Goal: Task Accomplishment & Management: Manage account settings

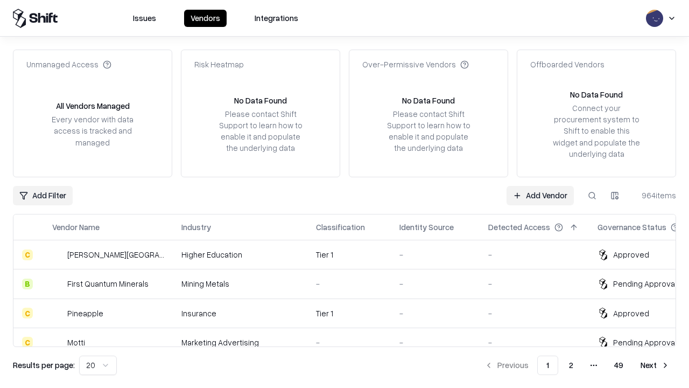
click at [540, 195] on link "Add Vendor" at bounding box center [539, 195] width 67 height 19
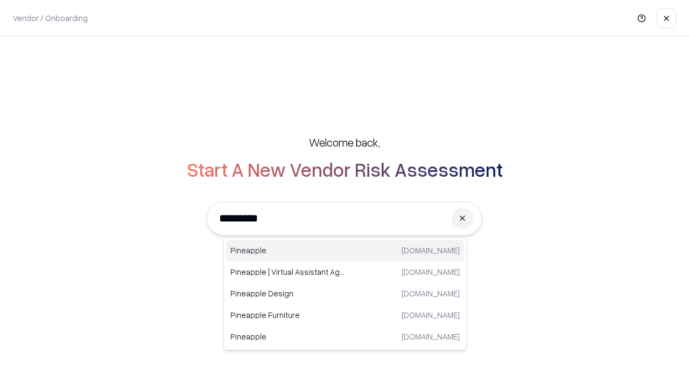
click at [345, 250] on div "Pineapple [DOMAIN_NAME]" at bounding box center [345, 251] width 238 height 22
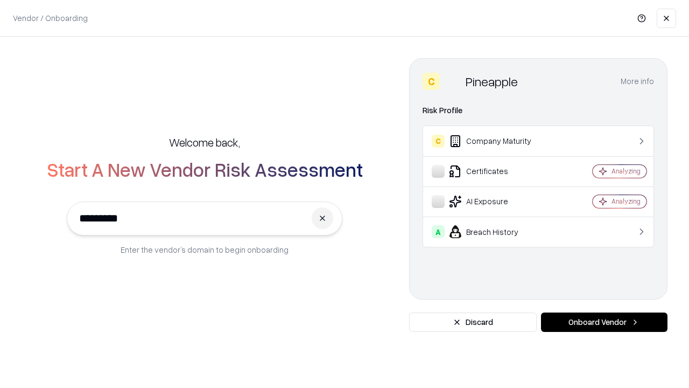
type input "*********"
click at [604, 322] on button "Onboard Vendor" at bounding box center [604, 321] width 126 height 19
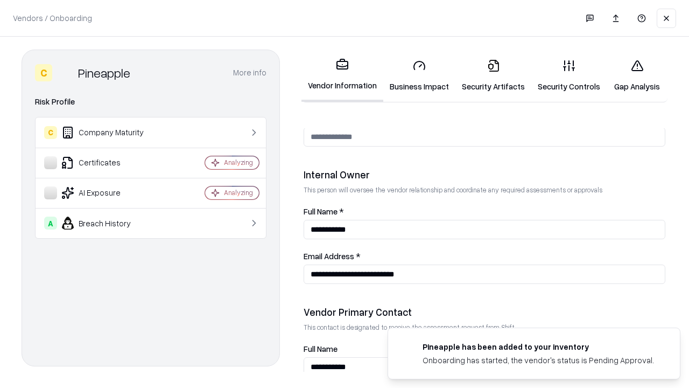
scroll to position [558, 0]
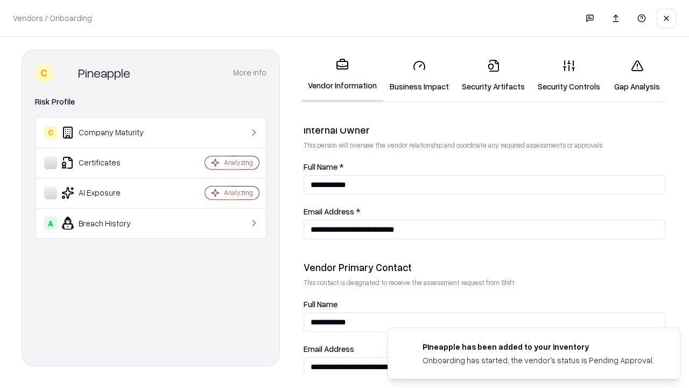
click at [419, 75] on link "Business Impact" at bounding box center [419, 76] width 72 height 50
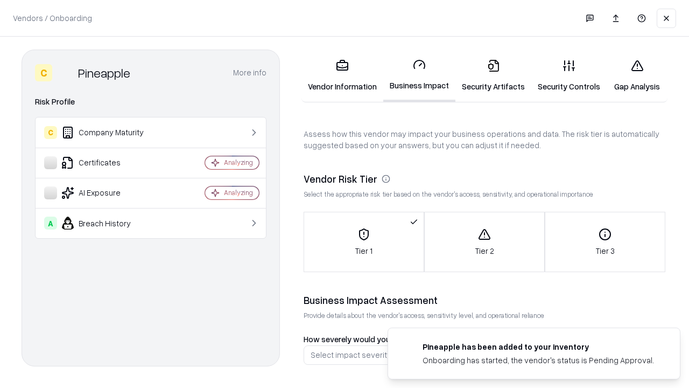
click at [493, 75] on link "Security Artifacts" at bounding box center [493, 76] width 76 height 50
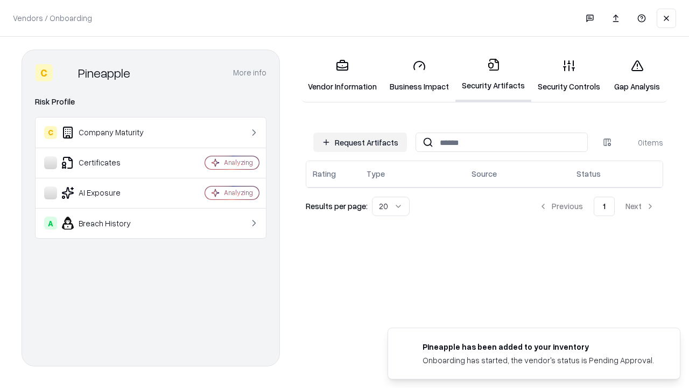
click at [360, 142] on button "Request Artifacts" at bounding box center [360, 141] width 94 height 19
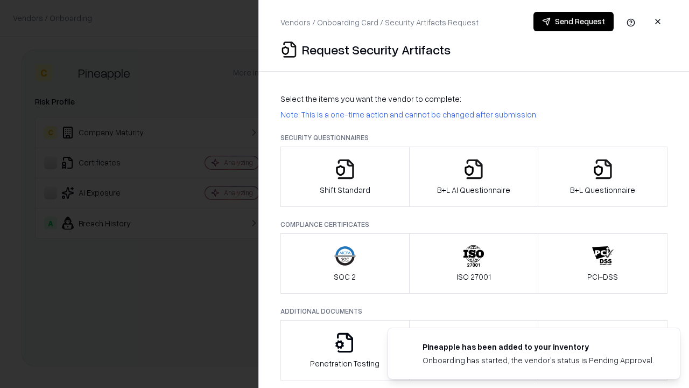
click at [344, 177] on icon "button" at bounding box center [345, 169] width 22 height 22
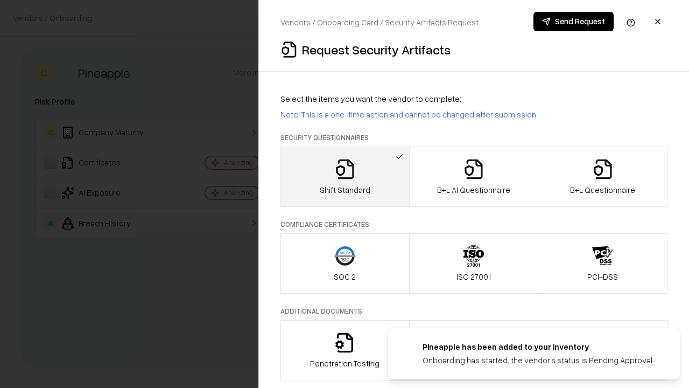
click at [573, 22] on button "Send Request" at bounding box center [573, 21] width 80 height 19
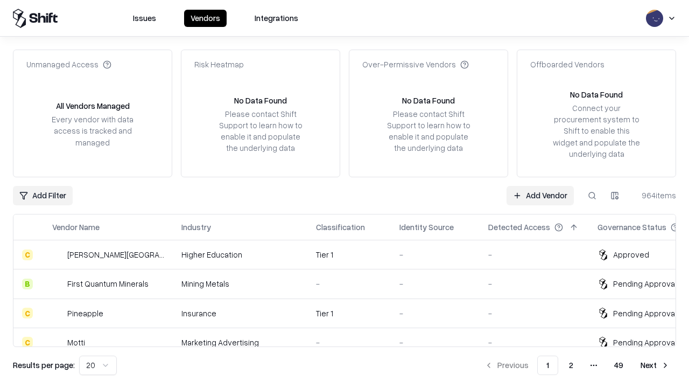
click at [592, 195] on button at bounding box center [591, 195] width 19 height 19
type input "*********"
click at [351, 313] on div "Tier 1" at bounding box center [349, 312] width 66 height 11
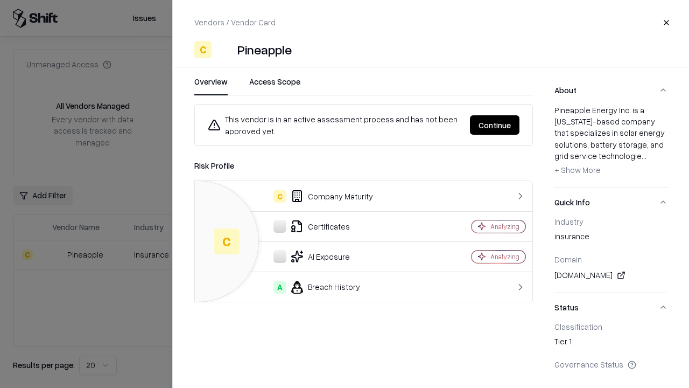
click at [495, 125] on button "Continue" at bounding box center [495, 124] width 50 height 19
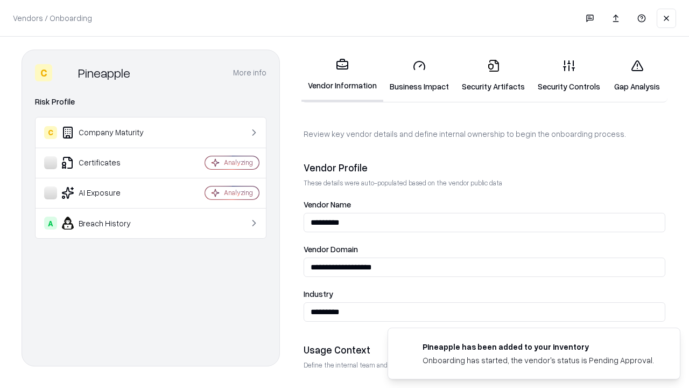
click at [493, 75] on link "Security Artifacts" at bounding box center [493, 76] width 76 height 50
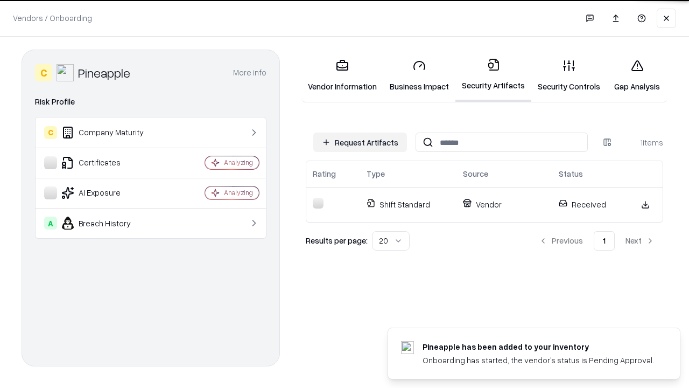
click at [569, 75] on link "Security Controls" at bounding box center [568, 76] width 75 height 50
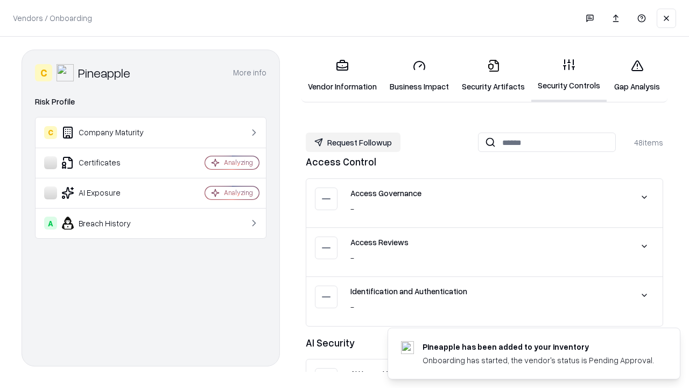
click at [353, 142] on button "Request Followup" at bounding box center [353, 141] width 95 height 19
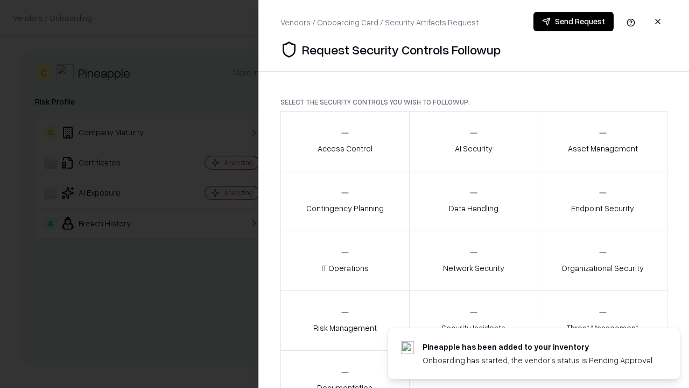
click at [344, 141] on div "Access Control" at bounding box center [345, 141] width 55 height 26
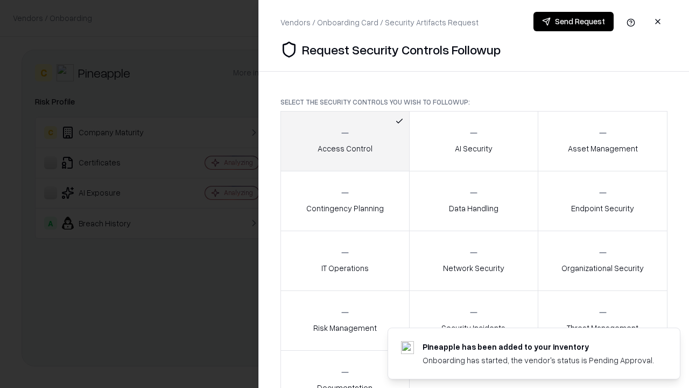
click at [573, 22] on button "Send Request" at bounding box center [573, 21] width 80 height 19
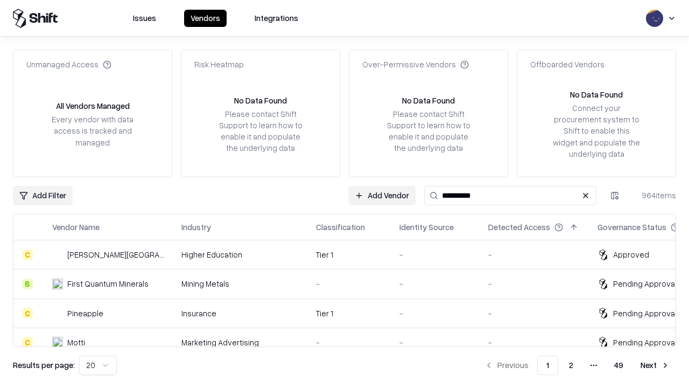
type input "*********"
click at [351, 313] on div "Tier 1" at bounding box center [349, 312] width 66 height 11
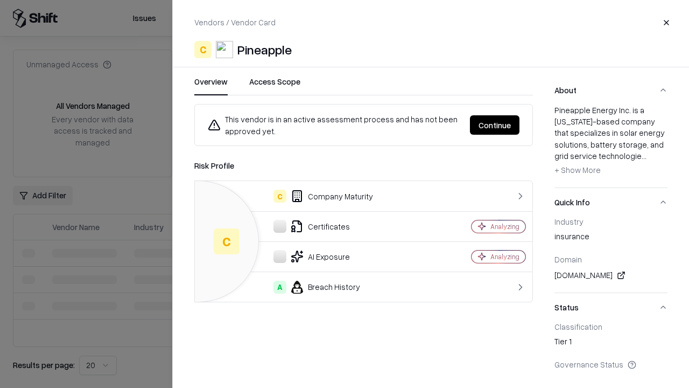
click at [495, 125] on button "Continue" at bounding box center [495, 124] width 50 height 19
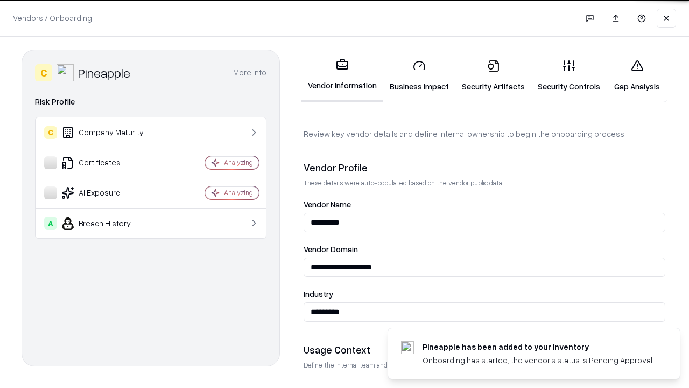
click at [637, 75] on link "Gap Analysis" at bounding box center [637, 76] width 61 height 50
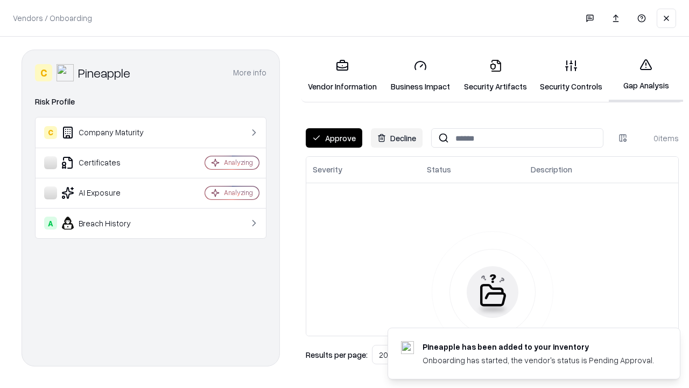
click at [334, 138] on button "Approve" at bounding box center [334, 137] width 57 height 19
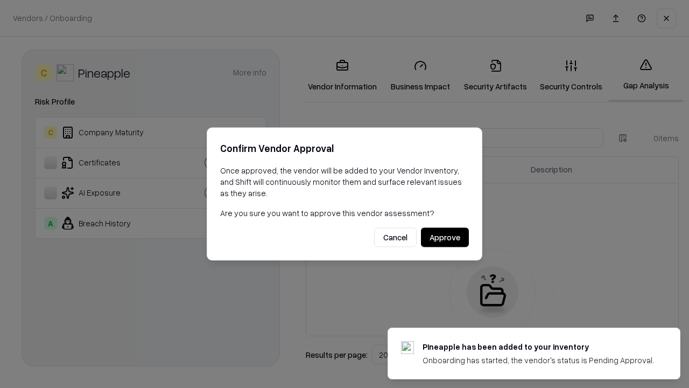
click at [445, 237] on button "Approve" at bounding box center [445, 237] width 48 height 19
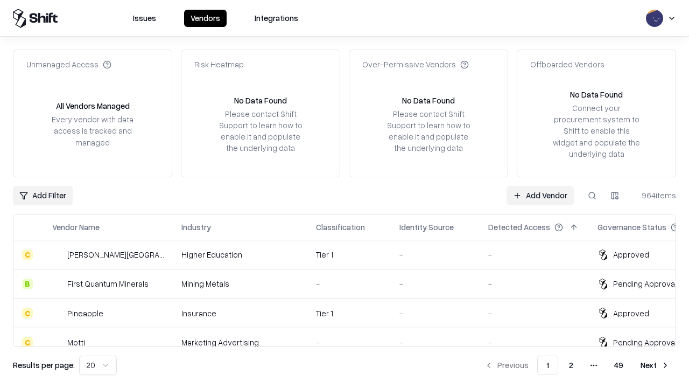
type input "*********"
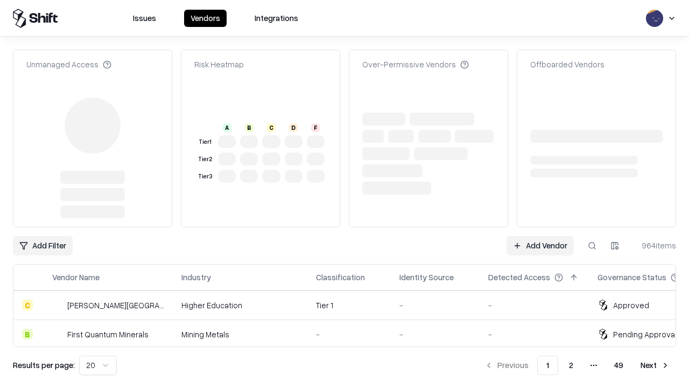
click at [540, 236] on link "Add Vendor" at bounding box center [539, 245] width 67 height 19
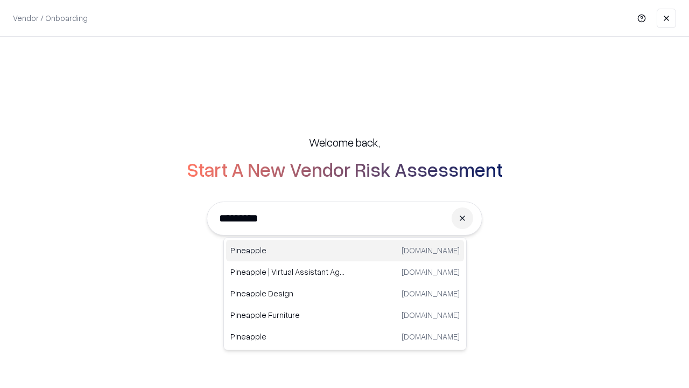
click at [345, 250] on div "Pineapple pineappleenergy.com" at bounding box center [345, 251] width 238 height 22
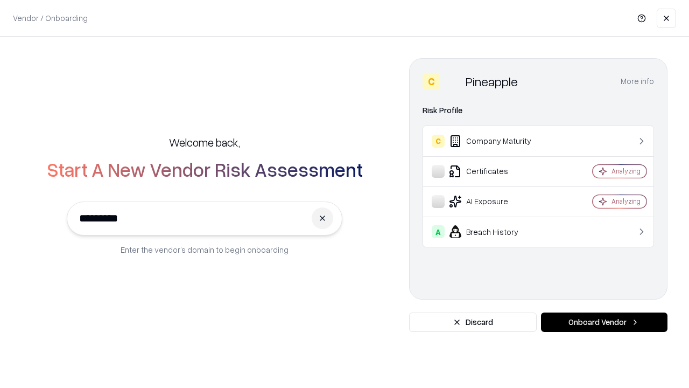
type input "*********"
click at [604, 322] on button "Onboard Vendor" at bounding box center [604, 321] width 126 height 19
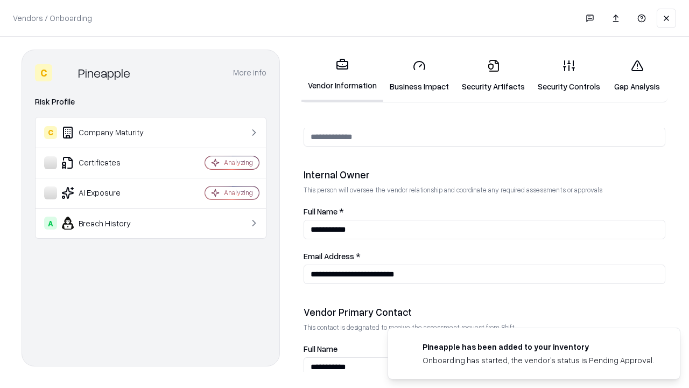
scroll to position [558, 0]
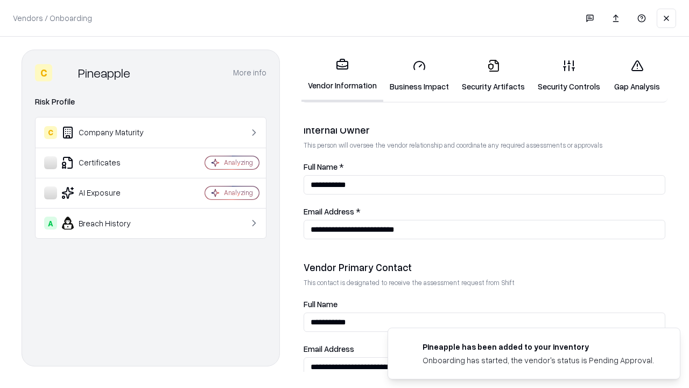
click at [637, 75] on link "Gap Analysis" at bounding box center [637, 76] width 61 height 50
